Goal: Task Accomplishment & Management: Manage account settings

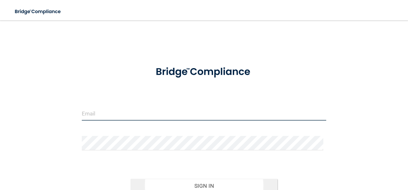
type input "[PERSON_NAME][EMAIL_ADDRESS][PERSON_NAME][DOMAIN_NAME]"
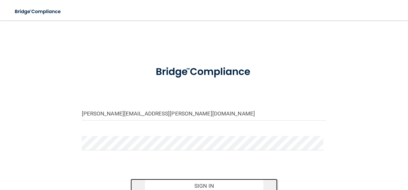
click at [195, 182] on button "Sign In" at bounding box center [203, 186] width 147 height 14
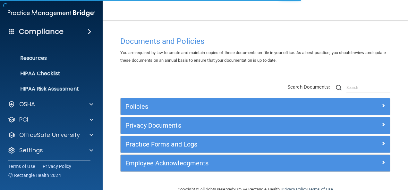
scroll to position [75, 0]
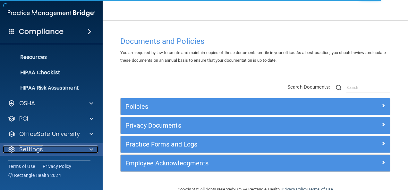
click at [37, 146] on p "Settings" at bounding box center [31, 150] width 24 height 8
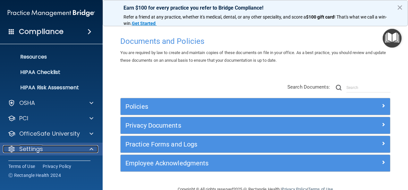
scroll to position [137, 0]
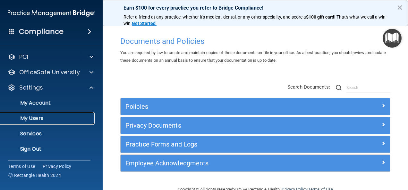
click at [40, 116] on p "My Users" at bounding box center [47, 118] width 87 height 6
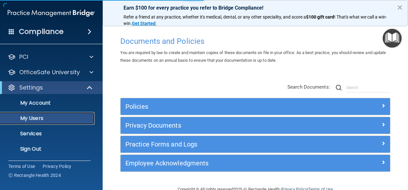
scroll to position [29, 0]
select select "20"
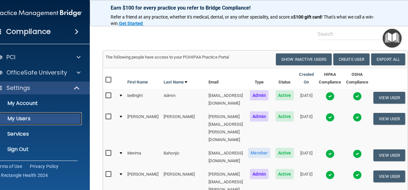
scroll to position [26, 0]
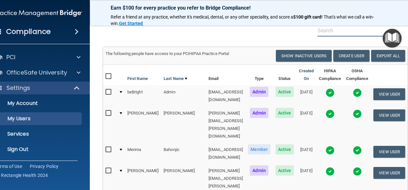
click at [336, 32] on input "text" at bounding box center [356, 31] width 78 height 12
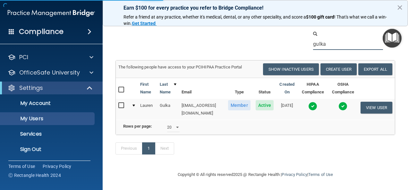
scroll to position [17, 0]
type input "gulka"
click at [383, 102] on button "View User" at bounding box center [376, 108] width 32 height 12
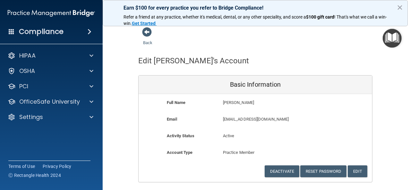
click at [39, 30] on h4 "Compliance" at bounding box center [41, 31] width 45 height 9
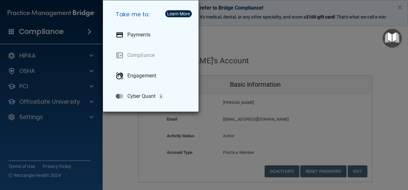
click at [30, 52] on div "Take me to: Payments Compliance Engagement Cyber Quant" at bounding box center [204, 95] width 408 height 190
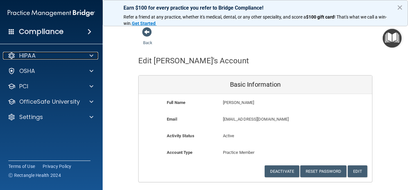
click at [30, 52] on p "HIPAA" at bounding box center [27, 56] width 16 height 8
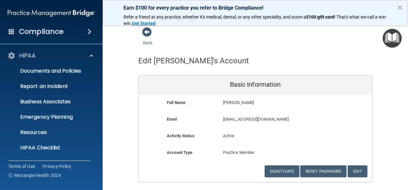
click at [151, 32] on div "Back" at bounding box center [157, 37] width 39 height 20
click at [145, 31] on span at bounding box center [147, 32] width 10 height 10
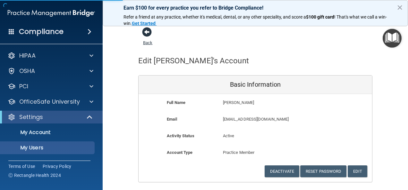
select select "20"
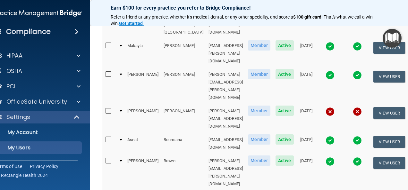
scroll to position [347, 0]
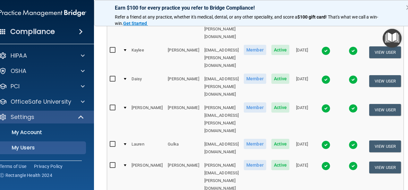
scroll to position [330, 0]
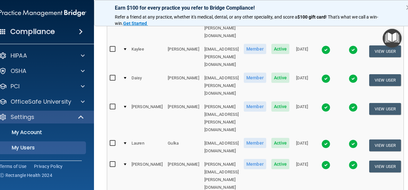
select select "97"
